Goal: Transaction & Acquisition: Register for event/course

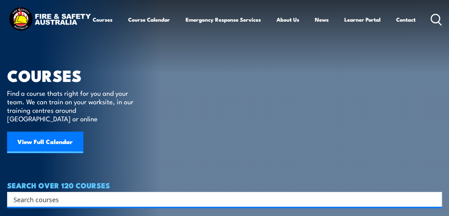
click at [62, 140] on link "View Full Calendar" at bounding box center [45, 142] width 76 height 21
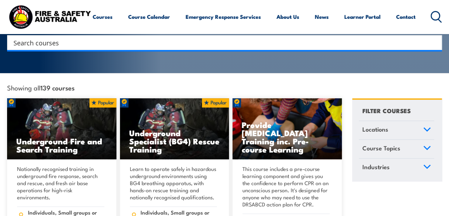
scroll to position [142, 0]
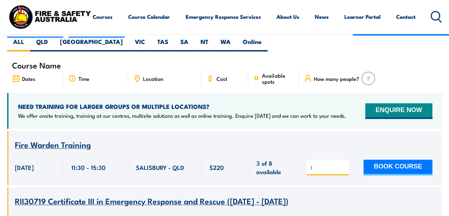
scroll to position [213, 0]
click at [343, 164] on input "2" at bounding box center [327, 167] width 35 height 7
type input "1"
click at [341, 164] on input "1" at bounding box center [327, 167] width 35 height 7
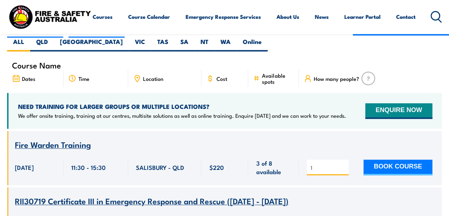
click at [380, 160] on button "BOOK COURSE" at bounding box center [397, 168] width 69 height 16
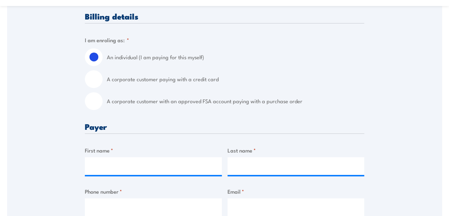
scroll to position [177, 0]
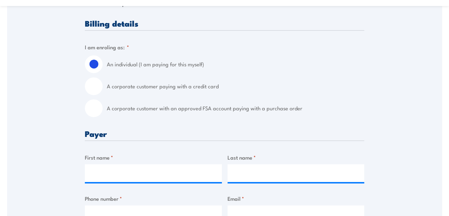
click at [98, 110] on input "A corporate customer with an approved FSA account paying with a purchase order" at bounding box center [94, 108] width 18 height 18
radio input "true"
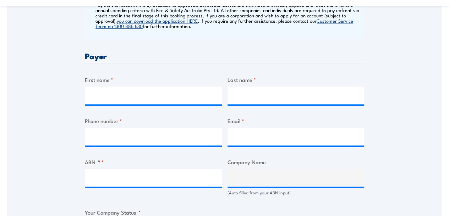
scroll to position [355, 0]
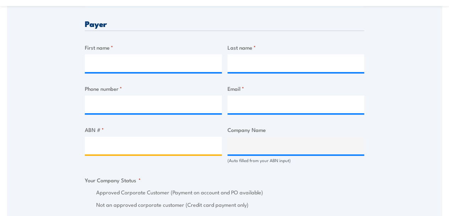
click at [165, 142] on input "ABN # *" at bounding box center [153, 146] width 137 height 18
type input "22826069325"
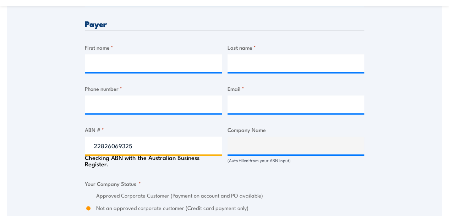
type input "SERVICE STREAM UTILITIES PTY LTD & JOHN HOLLAND PTY LTD & SERVICE STREAM MAINTE…"
radio input "true"
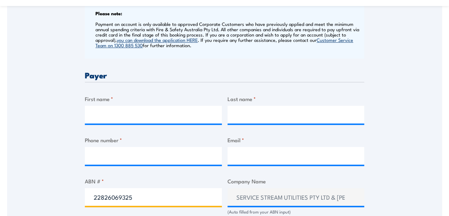
scroll to position [248, 0]
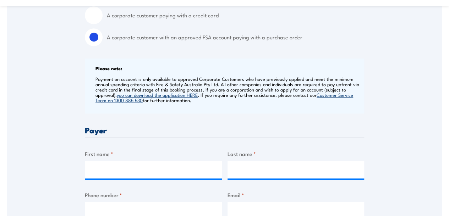
type input "22826069325"
